Goal: Navigation & Orientation: Find specific page/section

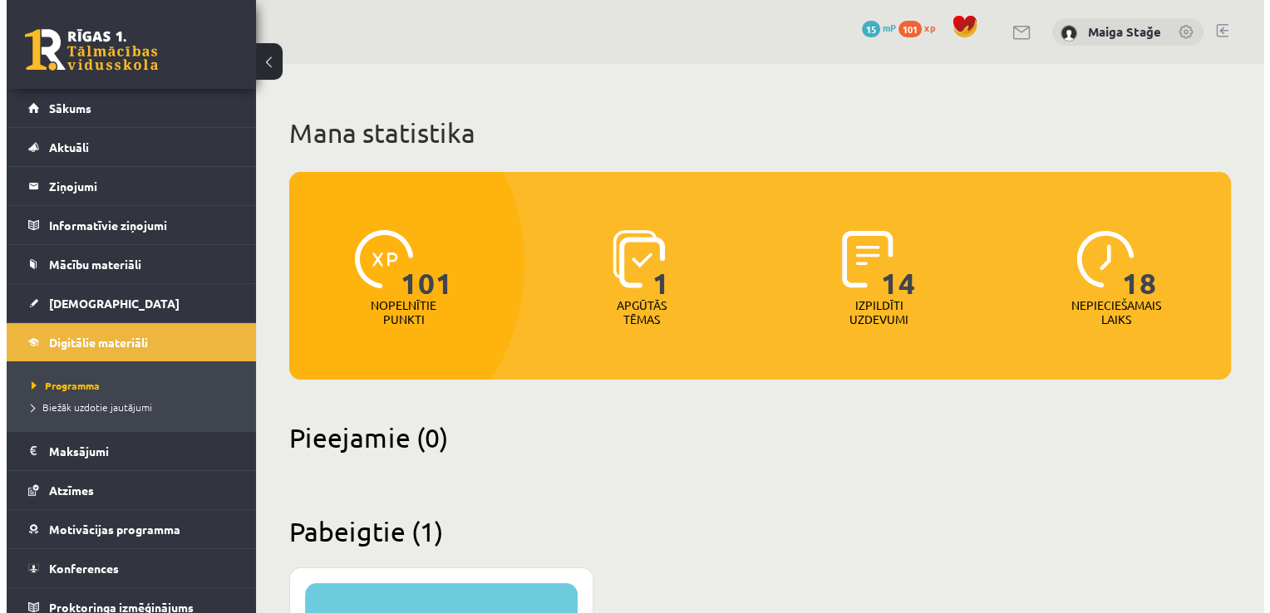
scroll to position [11, 0]
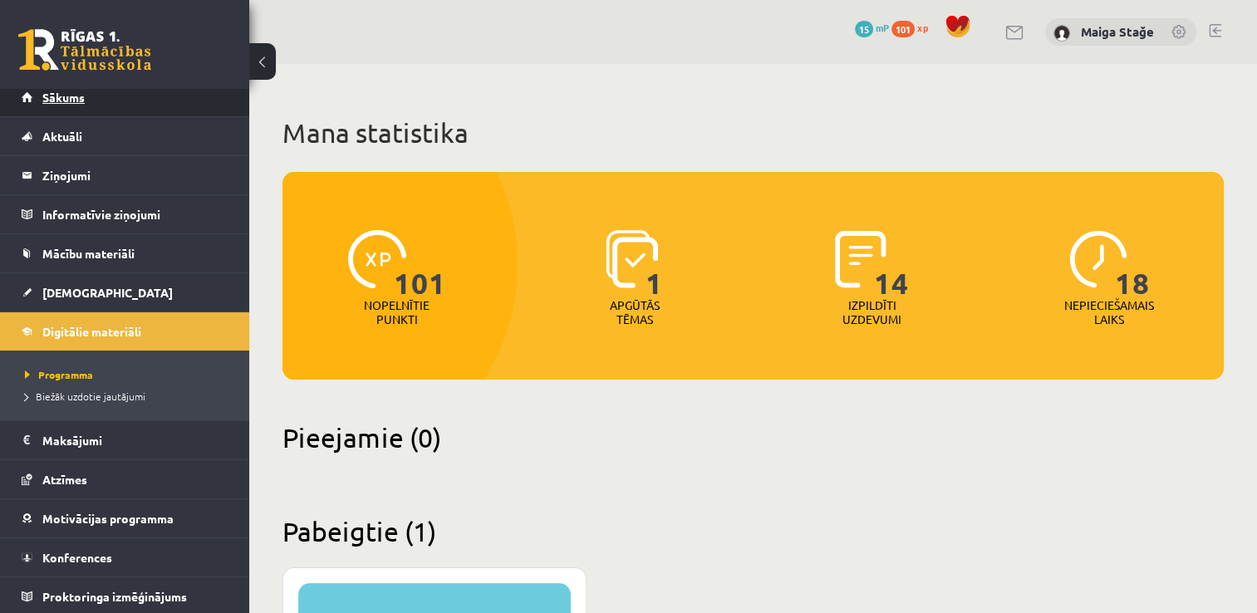
click at [107, 103] on link "Sākums" at bounding box center [125, 97] width 207 height 38
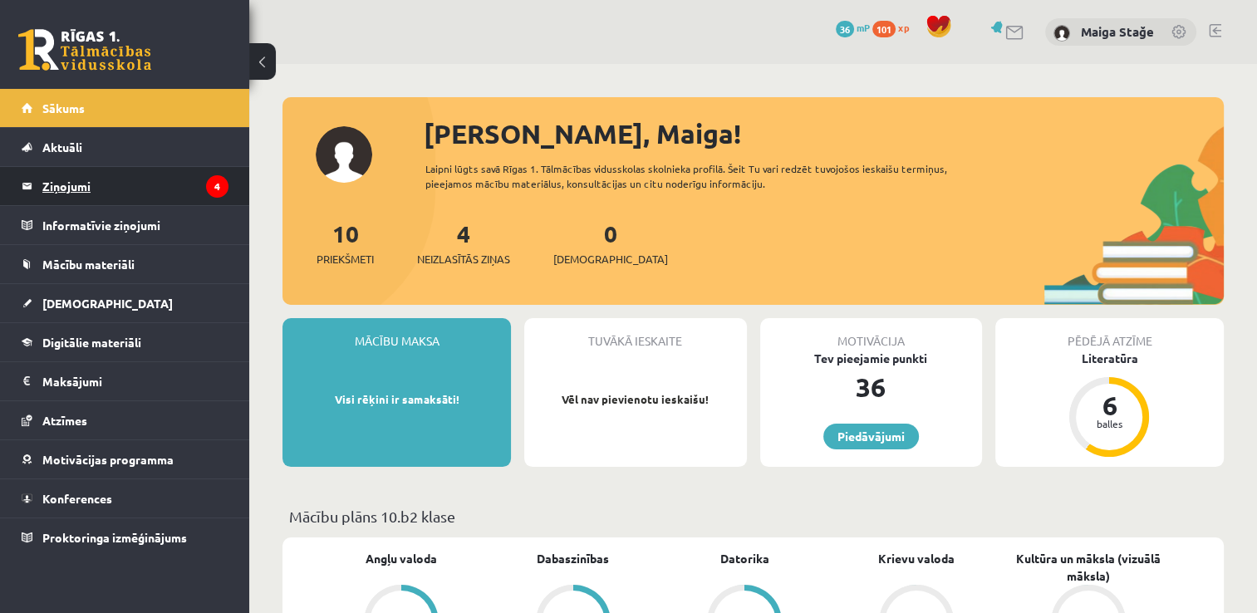
click at [115, 184] on legend "Ziņojumi 4" at bounding box center [135, 186] width 186 height 38
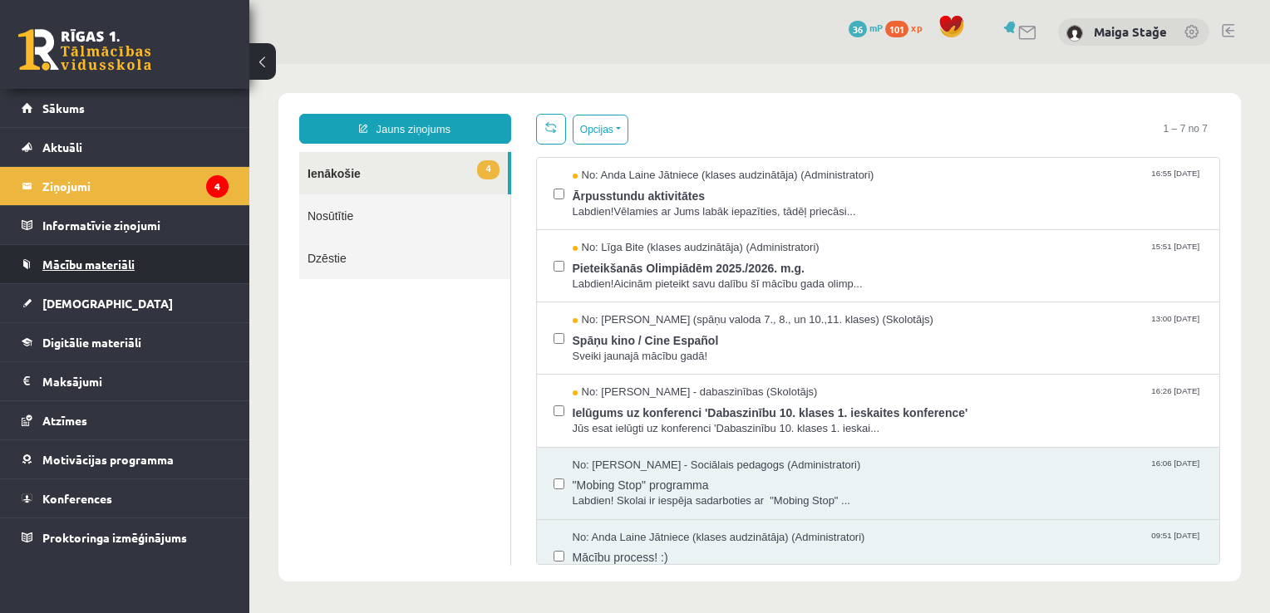
click at [125, 273] on link "Mācību materiāli" at bounding box center [125, 264] width 207 height 38
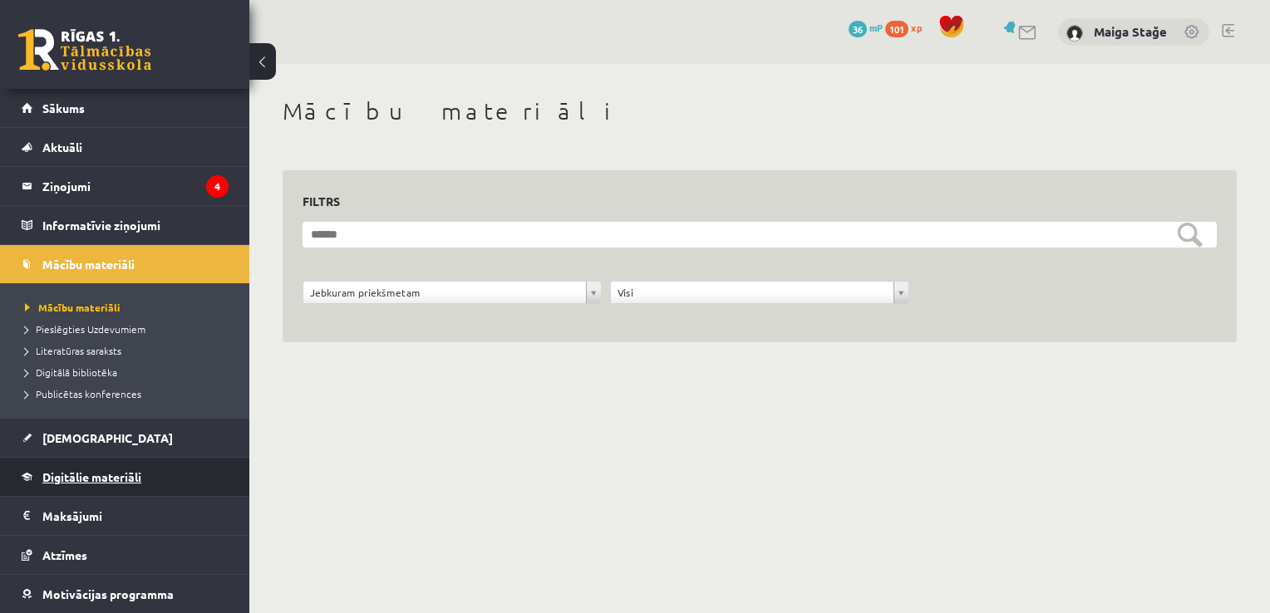
click at [136, 460] on link "Digitālie materiāli" at bounding box center [125, 477] width 207 height 38
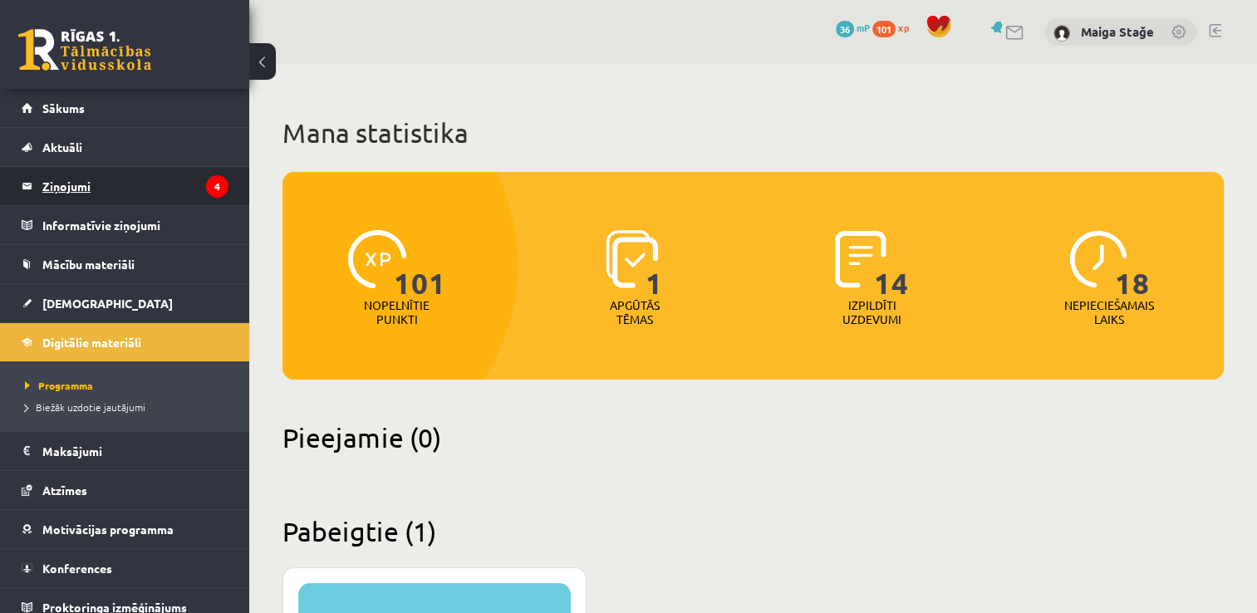
click at [171, 194] on legend "Ziņojumi 4" at bounding box center [135, 186] width 186 height 38
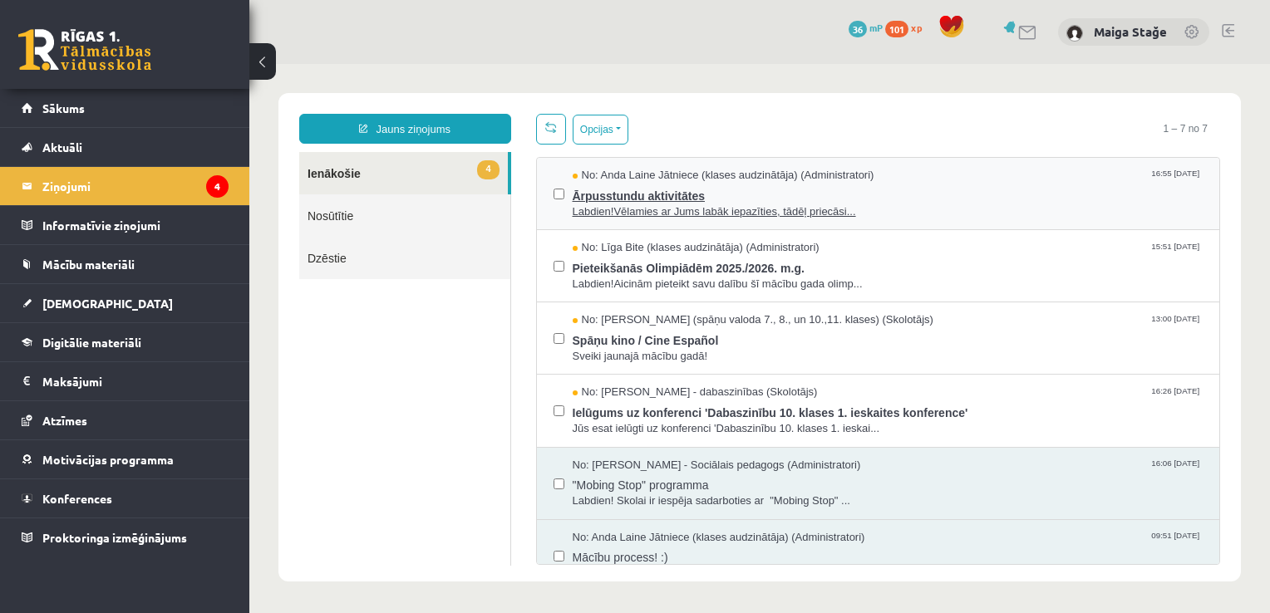
click at [792, 193] on span "Ārpusstundu aktivitātes" at bounding box center [888, 194] width 631 height 21
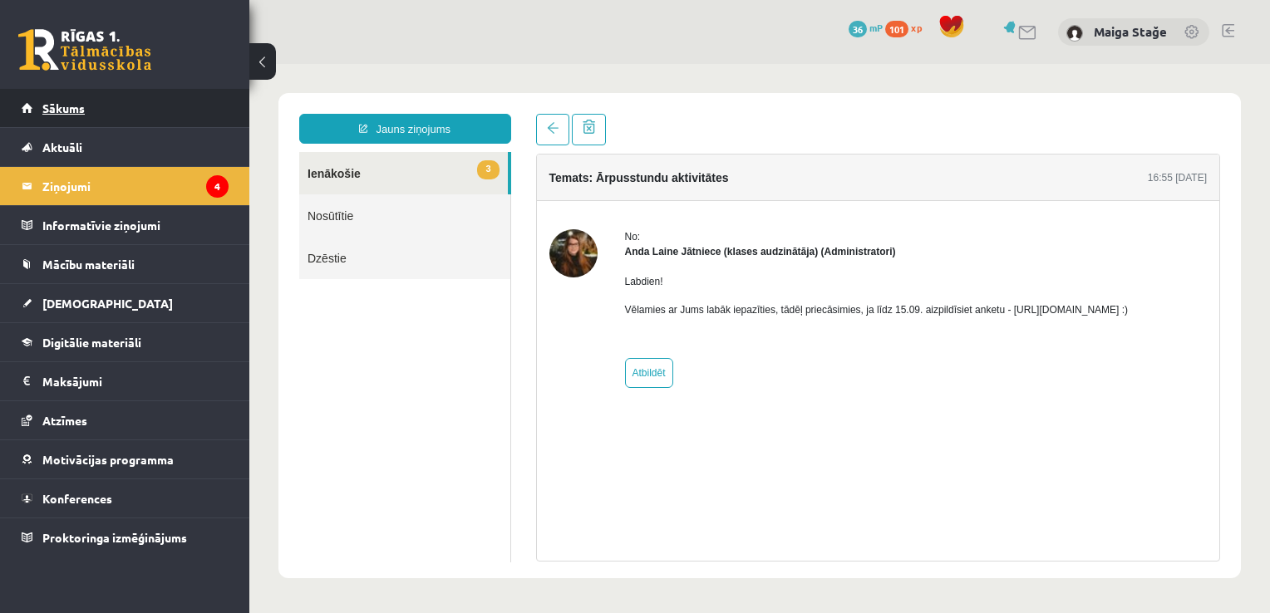
click at [90, 113] on link "Sākums" at bounding box center [125, 108] width 207 height 38
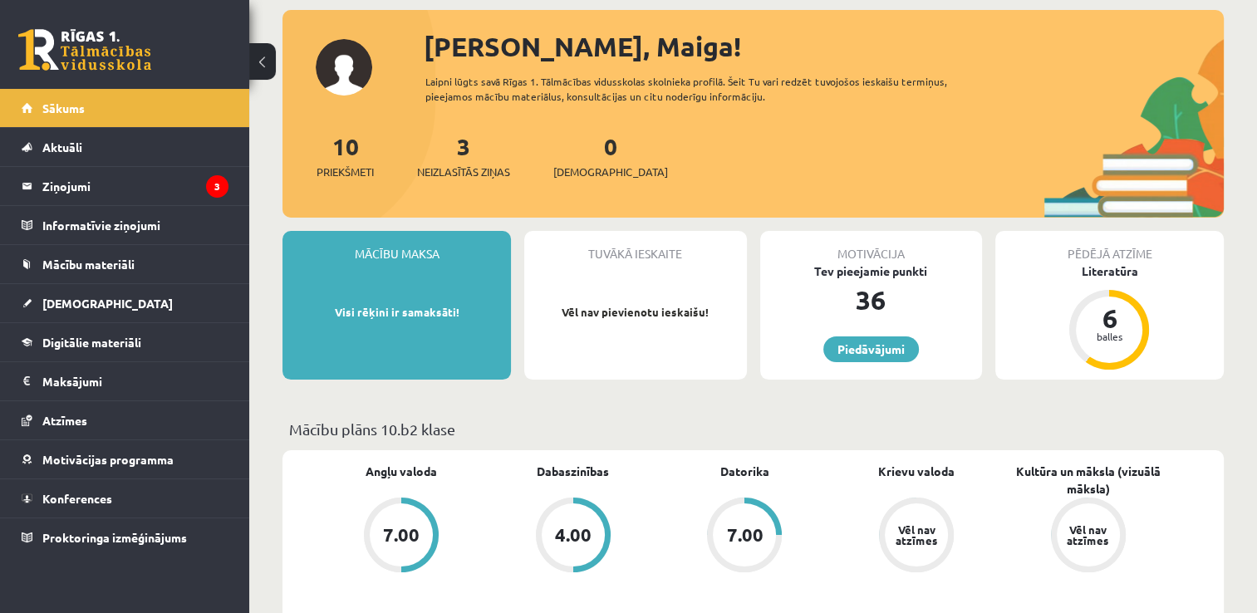
scroll to position [100, 0]
